Goal: Task Accomplishment & Management: Manage account settings

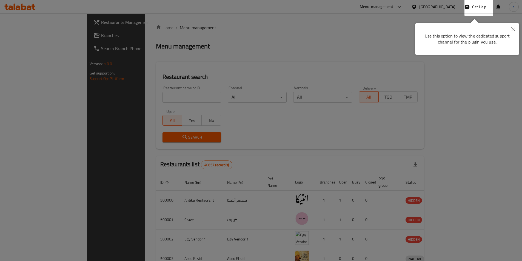
click at [514, 28] on icon "Close" at bounding box center [513, 29] width 4 height 4
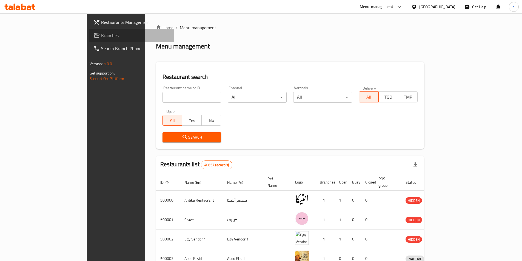
click at [101, 38] on span "Branches" at bounding box center [135, 35] width 69 height 7
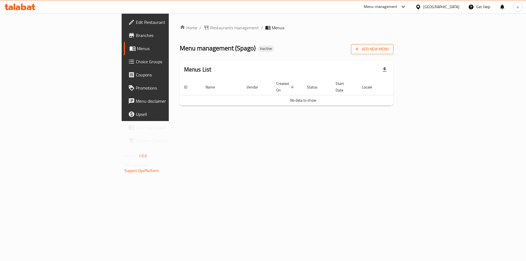
click at [360, 52] on icon "button" at bounding box center [356, 48] width 5 height 5
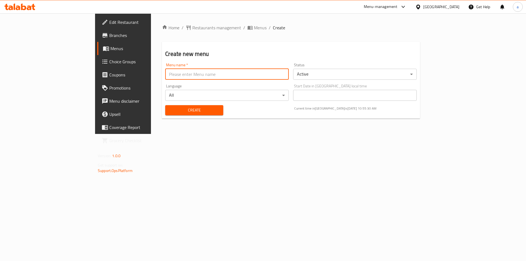
click at [241, 75] on input "text" at bounding box center [227, 74] width 124 height 11
type input "13 - 8"
click at [170, 111] on span "Create" at bounding box center [194, 110] width 49 height 7
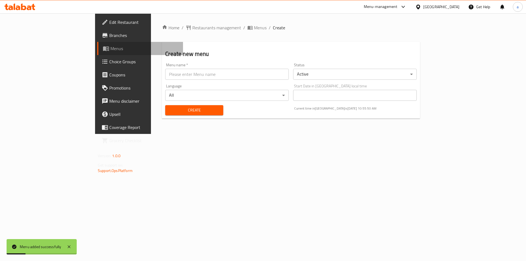
click at [110, 45] on span "Menus" at bounding box center [144, 48] width 68 height 7
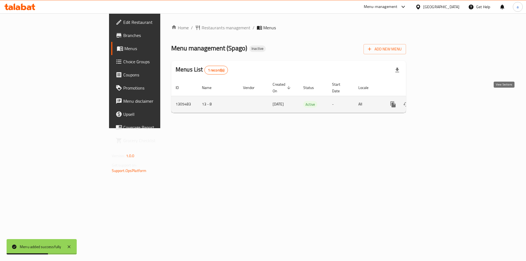
click at [439, 102] on link "enhanced table" at bounding box center [432, 104] width 13 height 13
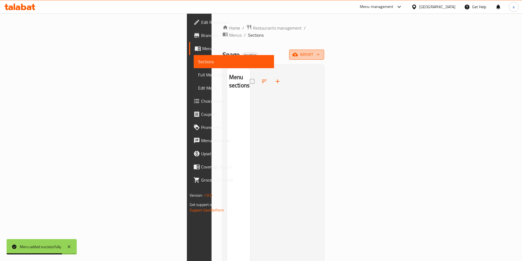
click at [320, 51] on span "import" at bounding box center [306, 54] width 26 height 7
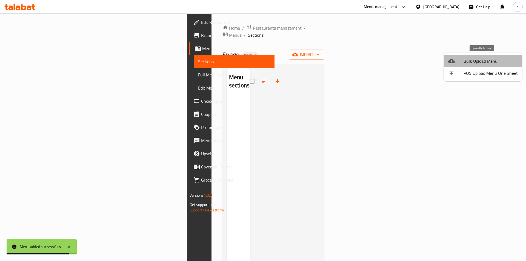
click at [489, 58] on span "Bulk Upload Menu" at bounding box center [491, 61] width 54 height 7
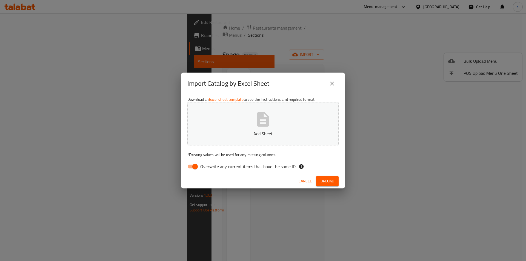
click at [274, 167] on span "Overwrite any current items that have the same ID." at bounding box center [248, 166] width 96 height 7
click at [211, 167] on input "Overwrite any current items that have the same ID." at bounding box center [194, 166] width 31 height 10
checkbox input "false"
click at [268, 133] on p "Add Sheet" at bounding box center [263, 133] width 134 height 7
click at [328, 184] on span "Upload" at bounding box center [328, 181] width 14 height 7
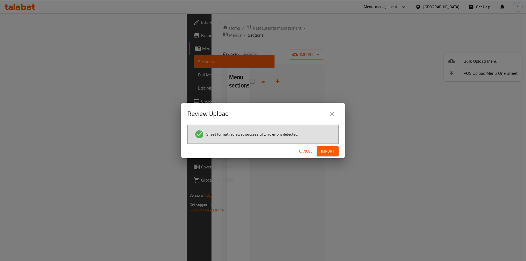
click at [330, 154] on span "Import" at bounding box center [327, 151] width 13 height 7
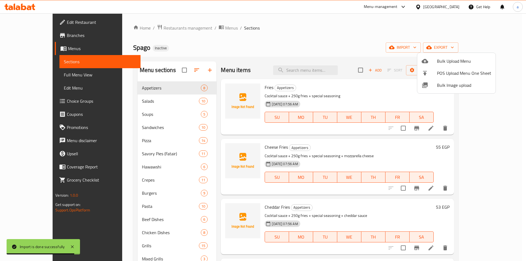
click at [281, 38] on div at bounding box center [263, 130] width 526 height 261
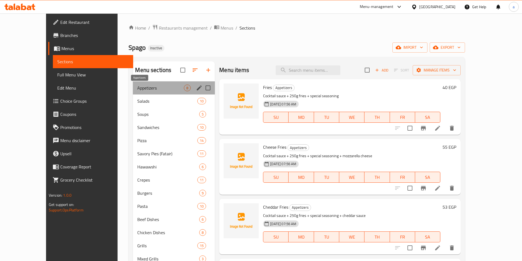
click at [147, 89] on span "Appetizers" at bounding box center [160, 88] width 47 height 7
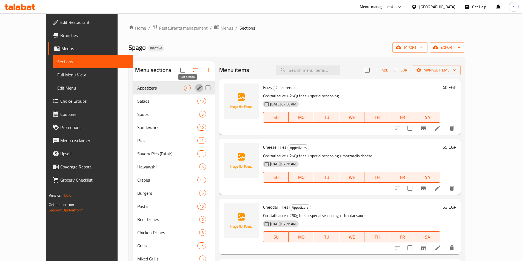
click at [196, 88] on icon "edit" at bounding box center [199, 88] width 7 height 7
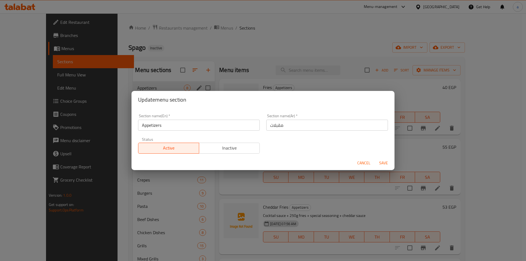
click at [367, 196] on div "Update menu section Section name(En)   * Appetizers Section name(En) * Section …" at bounding box center [263, 130] width 526 height 261
click at [366, 163] on span "Cancel" at bounding box center [363, 163] width 13 height 7
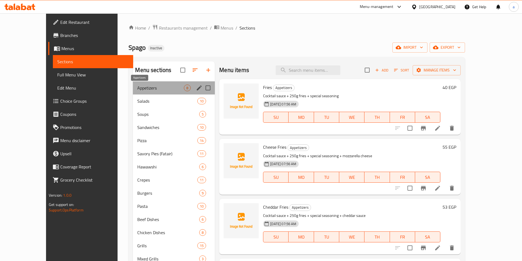
click at [153, 87] on span "Appetizers" at bounding box center [160, 88] width 47 height 7
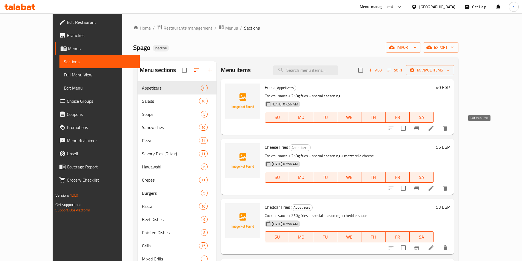
click at [434, 129] on icon at bounding box center [431, 128] width 7 height 7
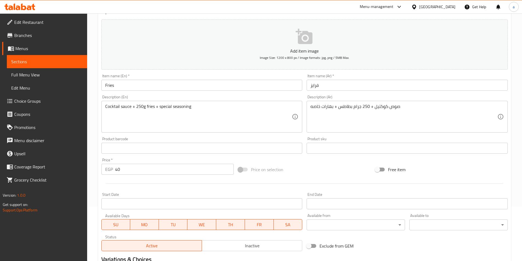
scroll to position [55, 0]
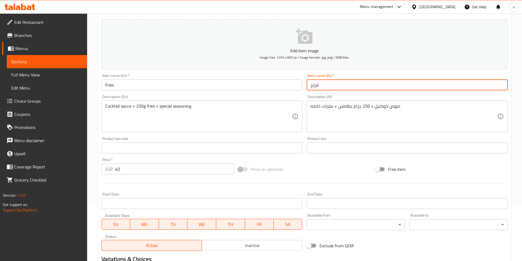
drag, startPoint x: 309, startPoint y: 84, endPoint x: 359, endPoint y: 71, distance: 51.4
click at [359, 71] on div "Add item image Image Size: 1200 x 800 px / Image formats: jpg, png / 5MB Max. I…" at bounding box center [304, 135] width 411 height 236
type input "f"
type input "بطاطس مقلية"
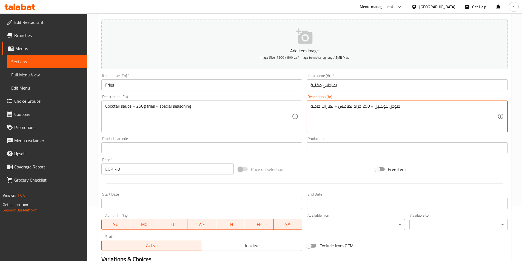
click at [332, 106] on textarea "صوص كوكتيل + 250 جرام بطاطس + بهارات خاصه" at bounding box center [403, 117] width 187 height 26
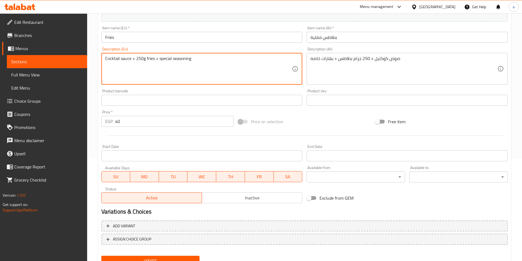
scroll to position [126, 0]
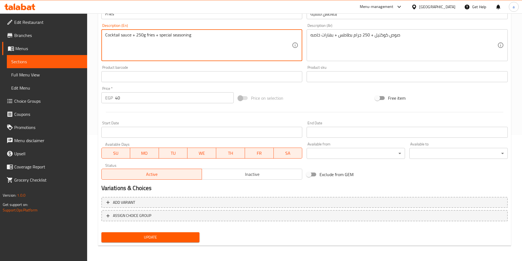
click at [150, 238] on span "Update" at bounding box center [151, 237] width 90 height 7
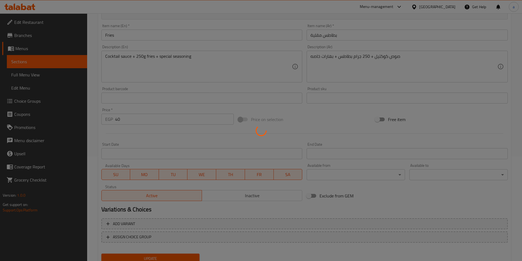
scroll to position [71, 0]
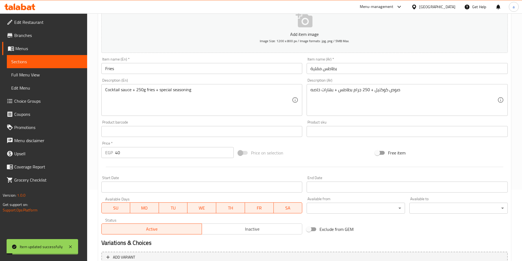
click at [38, 62] on span "Sections" at bounding box center [47, 61] width 72 height 7
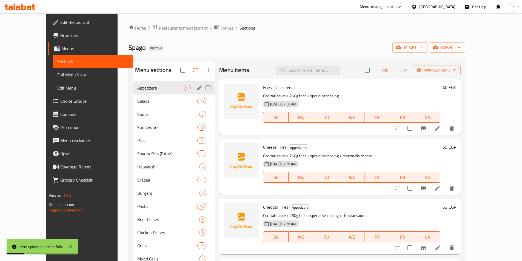
click at [137, 89] on span "Appetizers" at bounding box center [160, 88] width 47 height 7
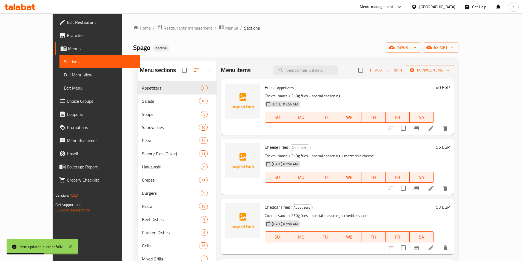
click at [434, 188] on icon at bounding box center [431, 188] width 7 height 7
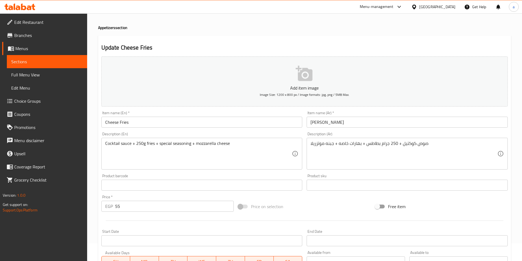
scroll to position [27, 0]
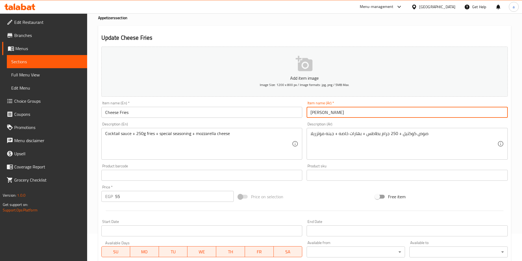
drag, startPoint x: 308, startPoint y: 112, endPoint x: 398, endPoint y: 112, distance: 89.3
click at [398, 112] on input "[PERSON_NAME]" at bounding box center [407, 112] width 201 height 11
click at [333, 110] on input "[PERSON_NAME]" at bounding box center [407, 112] width 201 height 11
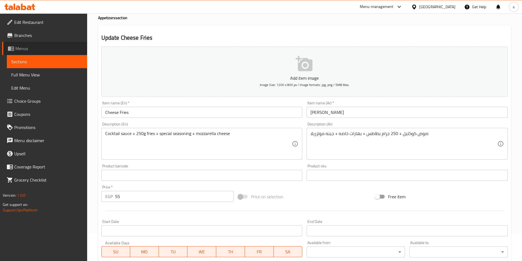
click at [41, 51] on span "Menus" at bounding box center [48, 48] width 67 height 7
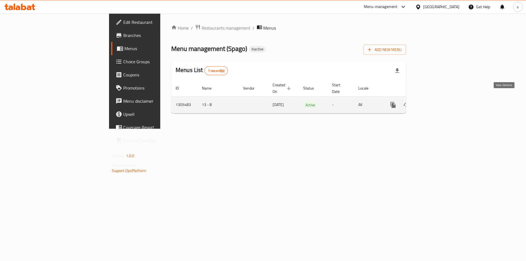
click at [436, 102] on icon "enhanced table" at bounding box center [432, 105] width 7 height 7
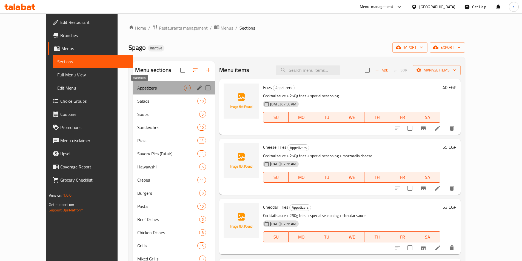
click at [155, 87] on span "Appetizers" at bounding box center [160, 88] width 47 height 7
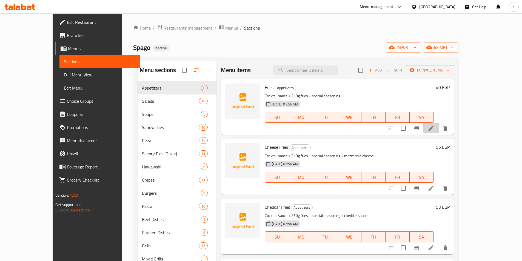
click at [439, 132] on li at bounding box center [430, 128] width 15 height 10
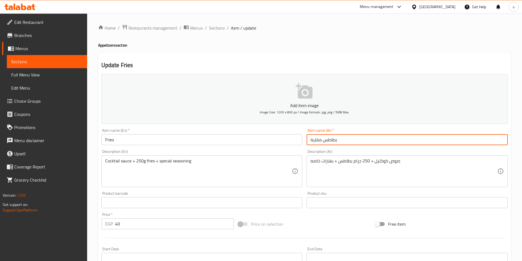
drag, startPoint x: 310, startPoint y: 142, endPoint x: 379, endPoint y: 134, distance: 69.5
click at [379, 134] on div "Item name (Ar)   * بطاطس مقلية Item name (Ar) *" at bounding box center [407, 137] width 201 height 17
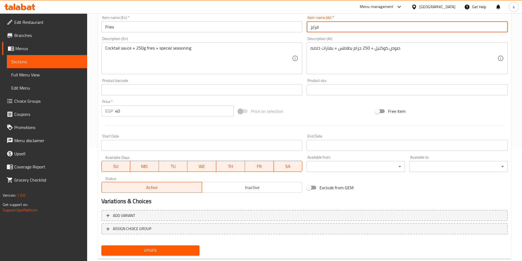
scroll to position [126, 0]
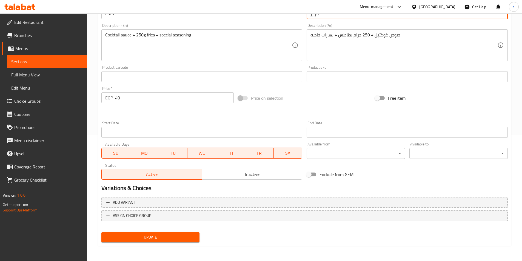
type input "فرايز"
click at [187, 241] on span "Update" at bounding box center [151, 237] width 90 height 7
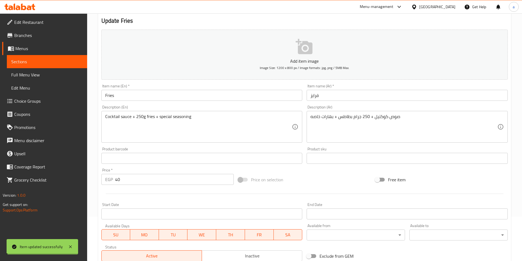
scroll to position [44, 0]
click at [42, 59] on span "Sections" at bounding box center [47, 61] width 72 height 7
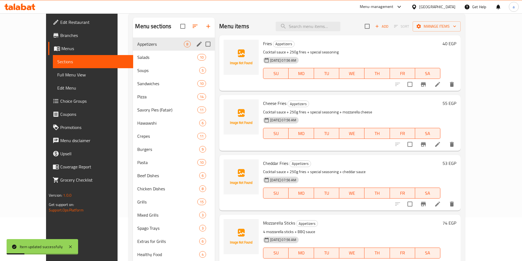
click at [156, 47] on div "Appetizers 8" at bounding box center [174, 44] width 82 height 13
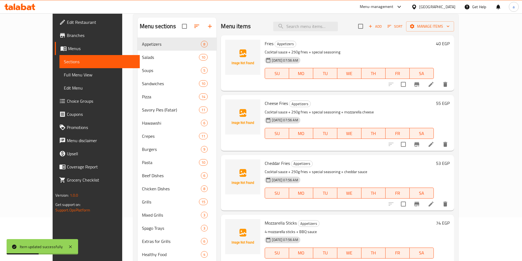
click at [434, 147] on icon at bounding box center [431, 144] width 7 height 7
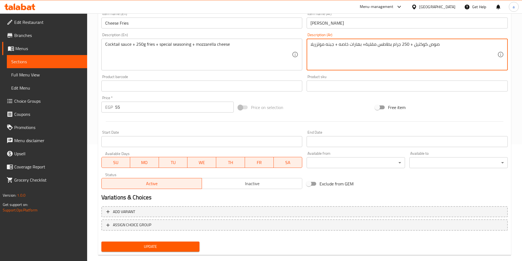
scroll to position [126, 0]
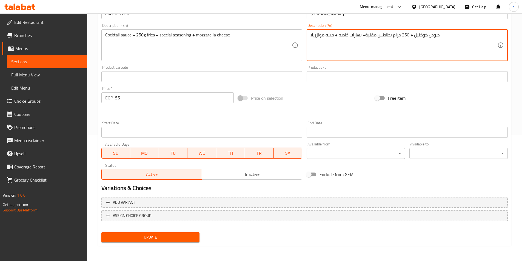
type textarea "صوص كوكتيل + 250 جرام بطاطس مقلية+ بهارات خاصه + جبنه موتزريلا"
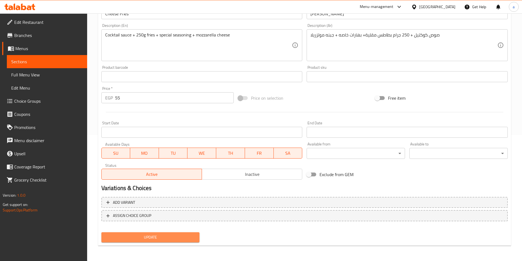
click at [159, 237] on span "Update" at bounding box center [151, 237] width 90 height 7
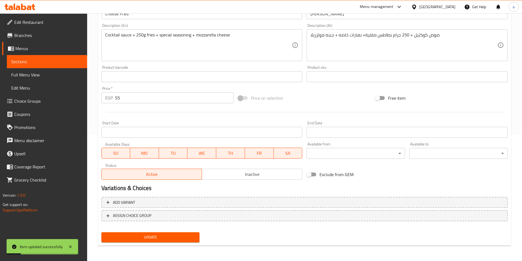
click at [48, 58] on span "Sections" at bounding box center [47, 61] width 72 height 7
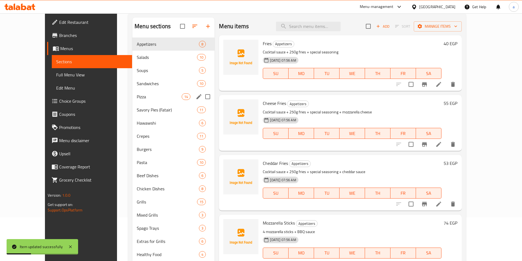
scroll to position [16, 0]
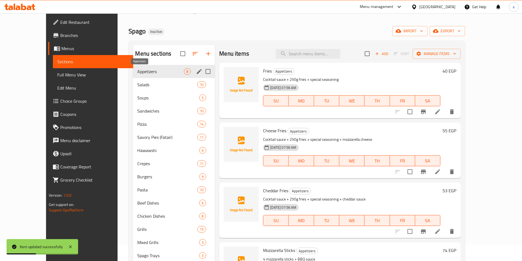
click at [139, 72] on span "Appetizers" at bounding box center [160, 71] width 47 height 7
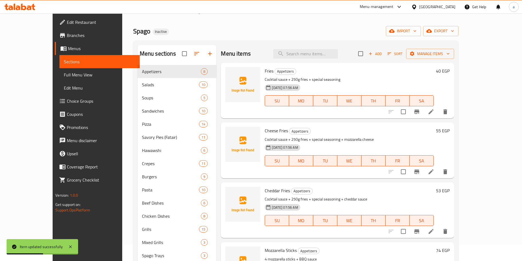
scroll to position [27, 0]
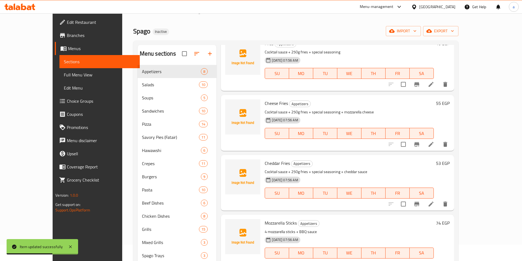
click at [434, 205] on icon at bounding box center [431, 204] width 5 height 5
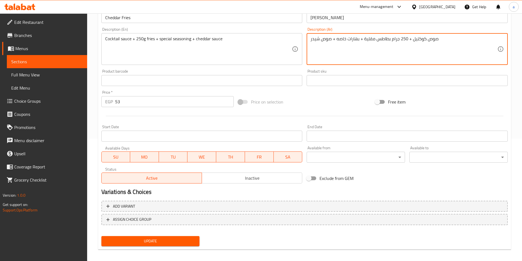
scroll to position [126, 0]
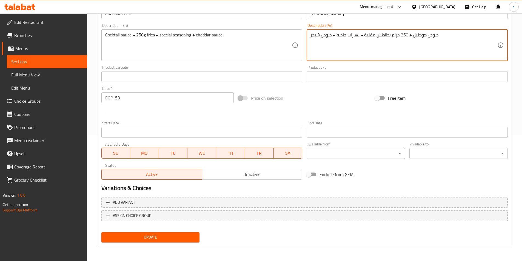
type textarea "صوص كوكتيل + 250 جرام بطاطس مقلية + بهارات خاصه + صوص شيدر"
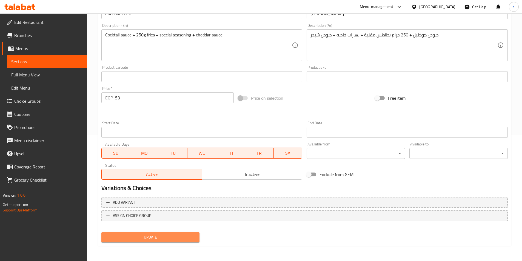
click at [153, 239] on span "Update" at bounding box center [151, 237] width 90 height 7
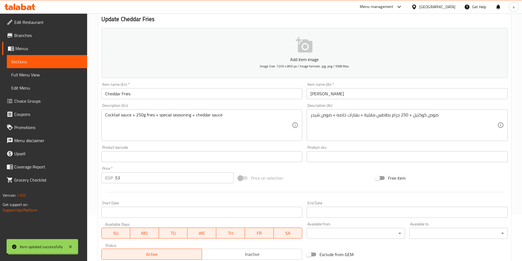
scroll to position [44, 0]
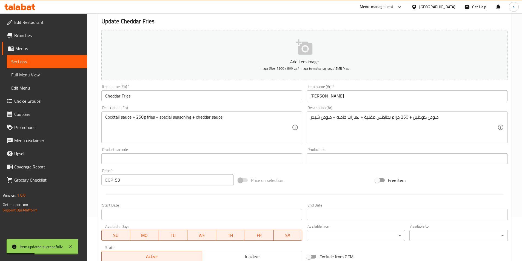
click at [34, 62] on span "Sections" at bounding box center [47, 61] width 72 height 7
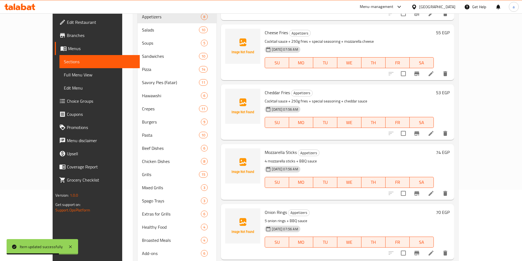
scroll to position [99, 0]
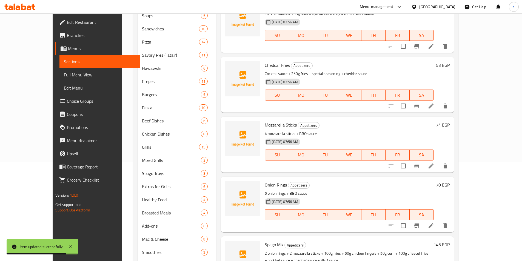
click at [434, 167] on icon at bounding box center [431, 166] width 7 height 7
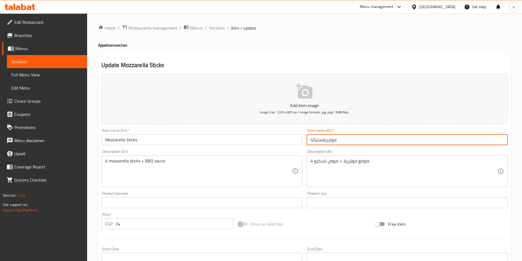
drag, startPoint x: 310, startPoint y: 142, endPoint x: 461, endPoint y: 135, distance: 151.7
click at [410, 135] on input "موتزريلاستيائه" at bounding box center [407, 139] width 201 height 11
click at [107, 141] on input "Mozzarella Sticks" at bounding box center [201, 139] width 201 height 11
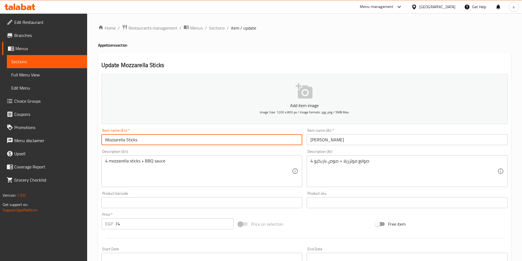
click at [107, 141] on input "Mozzarella Sticks" at bounding box center [201, 139] width 201 height 11
click at [193, 139] on input "Mozzarella Sticks" at bounding box center [201, 139] width 201 height 11
click at [310, 142] on input "[PERSON_NAME]" at bounding box center [407, 139] width 201 height 11
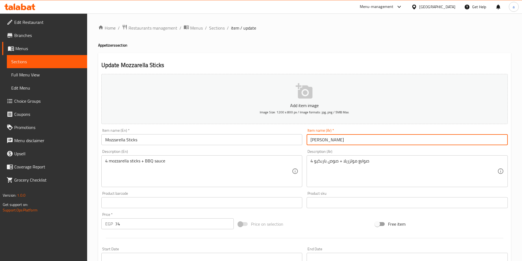
type input "[PERSON_NAME]"
click at [323, 141] on input "[PERSON_NAME]" at bounding box center [407, 139] width 201 height 11
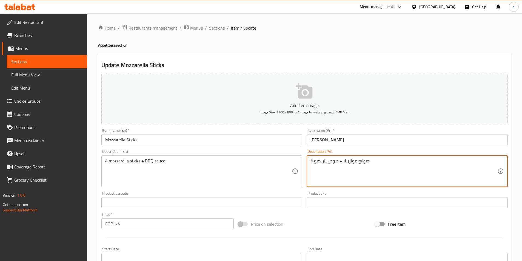
click at [368, 163] on textarea "4 صوابع موتزريلا + صوص باربكيو" at bounding box center [403, 171] width 187 height 26
click at [353, 159] on textarea "4 صوابع موتزريلا + صوص باربكيو" at bounding box center [403, 171] width 187 height 26
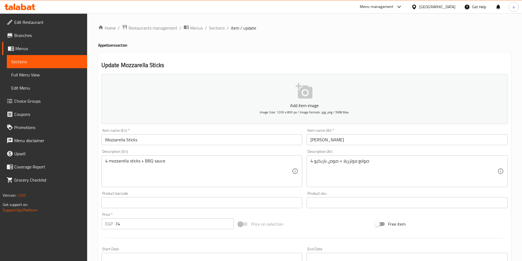
click at [310, 161] on div "4 صوابع موتزريلا + صوص باربكيو Description (Ar)" at bounding box center [407, 171] width 201 height 32
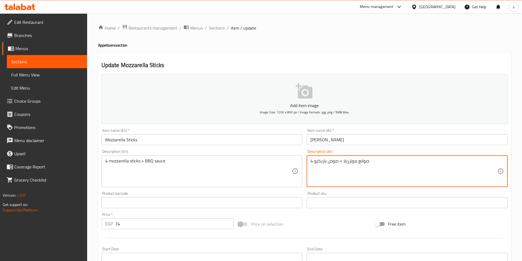
click at [344, 163] on textarea "4 صوابع موتزريلا + صوص باربكيو" at bounding box center [403, 171] width 187 height 26
click at [335, 161] on textarea "4 صوابع موتزريلا + صوص باربكيو" at bounding box center [403, 171] width 187 height 26
click at [312, 161] on textarea "4 صوابع موتزريلا + صوص باربكيو" at bounding box center [403, 171] width 187 height 26
click at [337, 166] on textarea "4 صوابع موتزريلا + صوص باربكيو" at bounding box center [403, 171] width 187 height 26
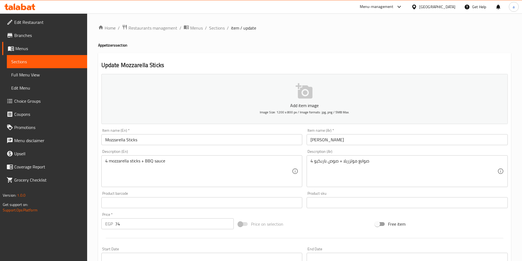
drag, startPoint x: 310, startPoint y: 162, endPoint x: 482, endPoint y: 173, distance: 172.2
click at [467, 172] on div "4 صوابع موتزريلا + صوص باربكيو Description (Ar)" at bounding box center [407, 171] width 201 height 32
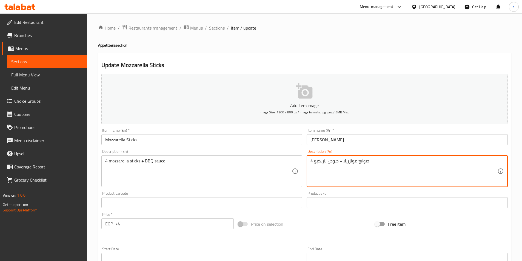
click at [337, 158] on div "4 صوابع موتزريلا + صوص باربكيو Description (Ar)" at bounding box center [407, 171] width 201 height 32
click at [333, 162] on textarea "4 صوابع موتزريلا + صوص باربكيو" at bounding box center [403, 171] width 187 height 26
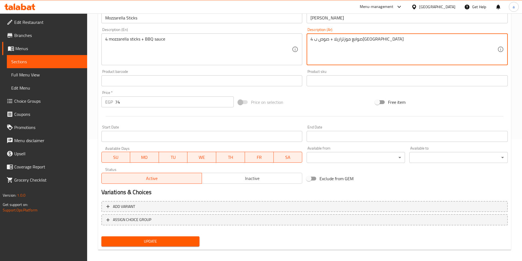
scroll to position [126, 0]
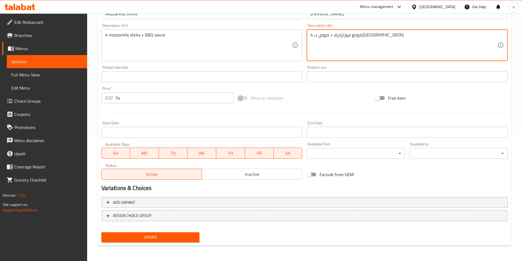
type textarea "4 صوابع موزتزاريلا + صوص ب[GEOGRAPHIC_DATA]"
click at [156, 235] on span "Update" at bounding box center [151, 237] width 90 height 7
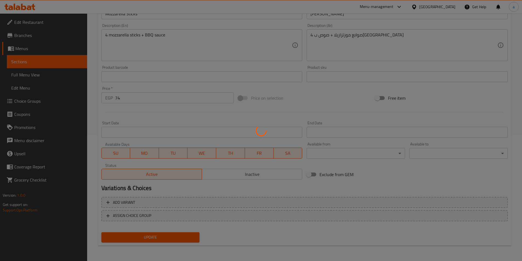
scroll to position [16, 0]
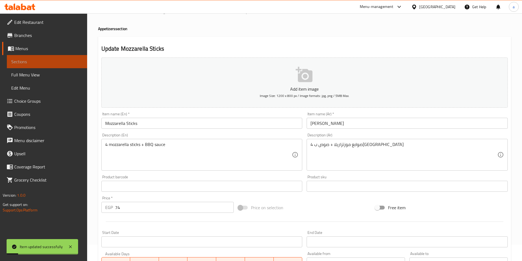
click at [20, 62] on span "Sections" at bounding box center [47, 61] width 72 height 7
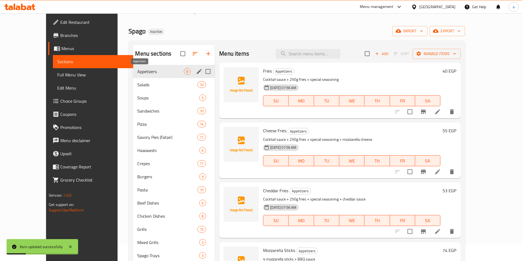
click at [141, 74] on span "Appetizers" at bounding box center [160, 71] width 47 height 7
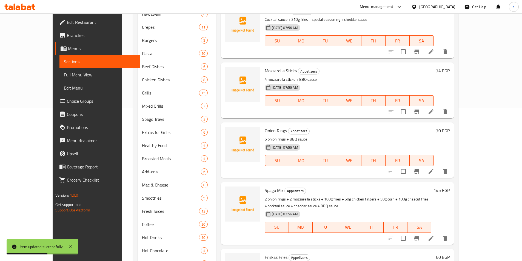
scroll to position [153, 0]
click at [434, 170] on icon at bounding box center [431, 171] width 7 height 7
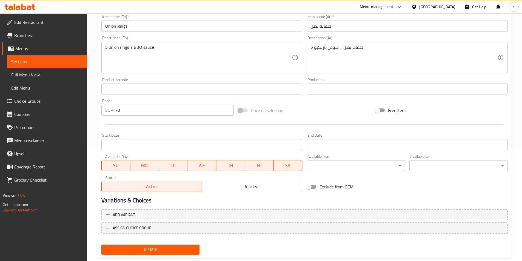
scroll to position [126, 0]
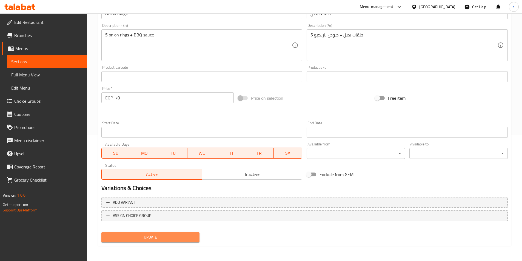
click at [151, 233] on button "Update" at bounding box center [150, 237] width 98 height 10
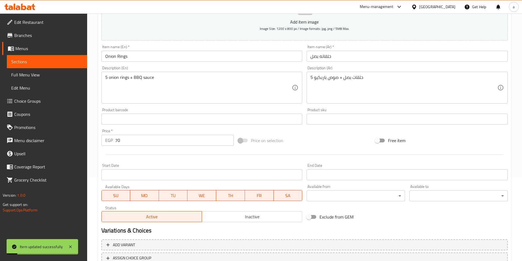
scroll to position [44, 0]
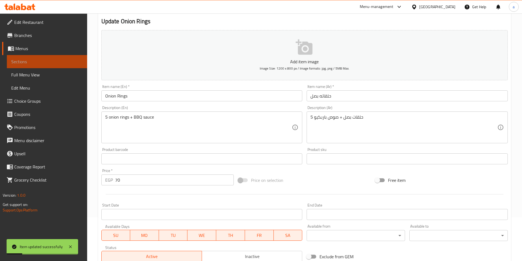
click at [63, 62] on span "Sections" at bounding box center [47, 61] width 72 height 7
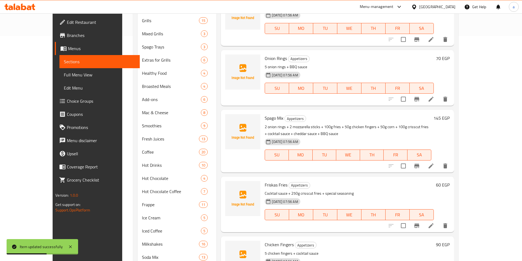
scroll to position [236, 0]
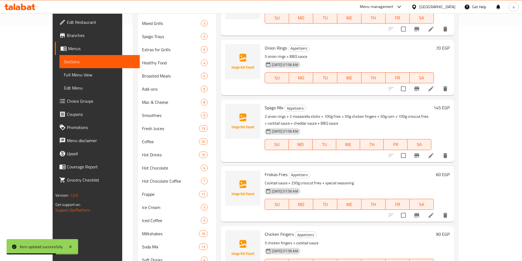
click at [439, 156] on li at bounding box center [430, 156] width 15 height 10
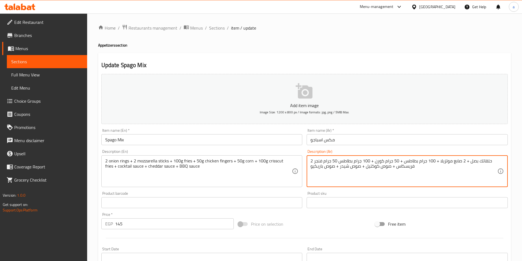
click at [403, 162] on textarea "2 حلقاتك بصل + 2 صابع موتزيلا + 100 جرام بطاطس + 50 جرام كورن + 100 جرام بطاطس …" at bounding box center [403, 171] width 187 height 26
type textarea "2 حلقاتك بصل + 2 صابع موتزيلا + 100 جرام بطاطس مقلية + 50 جرام كورن + 100 جرام …"
